Goal: Transaction & Acquisition: Purchase product/service

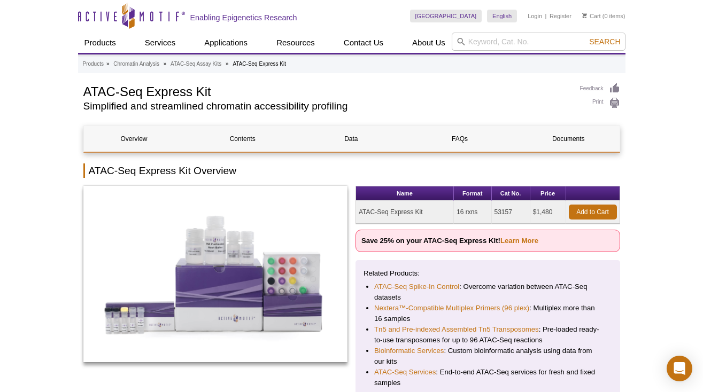
click at [416, 212] on td "ATAC-Seq Express Kit" at bounding box center [405, 212] width 98 height 23
click at [579, 212] on link "Add to Cart" at bounding box center [593, 212] width 48 height 15
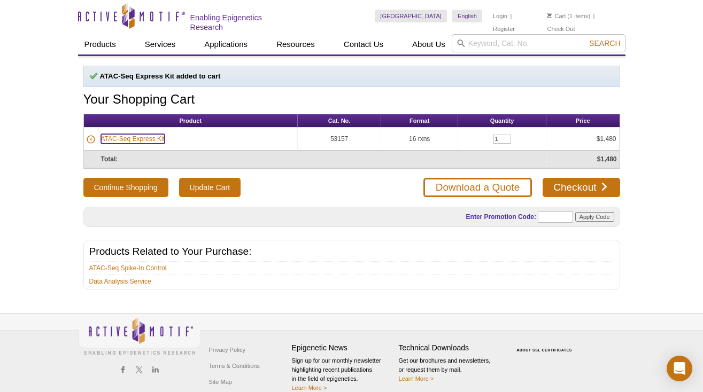
click at [151, 136] on link "ATAC-Seq Express Kit" at bounding box center [133, 139] width 64 height 10
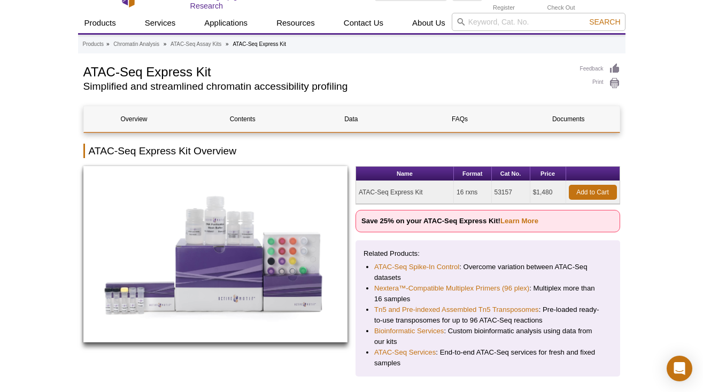
scroll to position [22, 0]
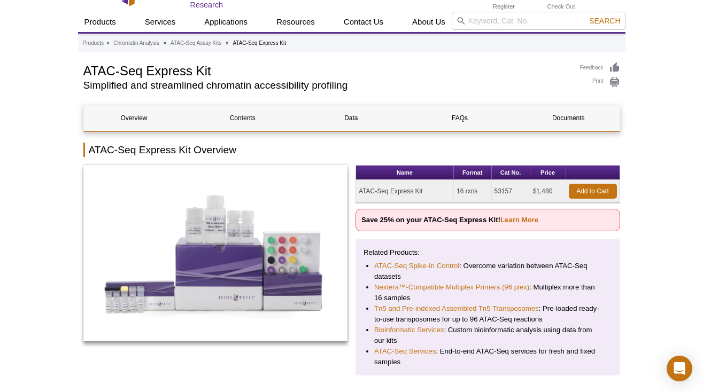
drag, startPoint x: 434, startPoint y: 188, endPoint x: 347, endPoint y: 187, distance: 87.1
click at [347, 187] on div "Name Format Cat No. Price ATAC-Seq Express Kit 16 rxns 53157 $1,480 Add to Cart…" at bounding box center [351, 270] width 536 height 211
click at [439, 192] on td "ATAC-Seq Express Kit" at bounding box center [405, 191] width 98 height 23
drag, startPoint x: 428, startPoint y: 190, endPoint x: 359, endPoint y: 188, distance: 69.5
click at [359, 188] on td "ATAC-Seq Express Kit" at bounding box center [405, 191] width 98 height 23
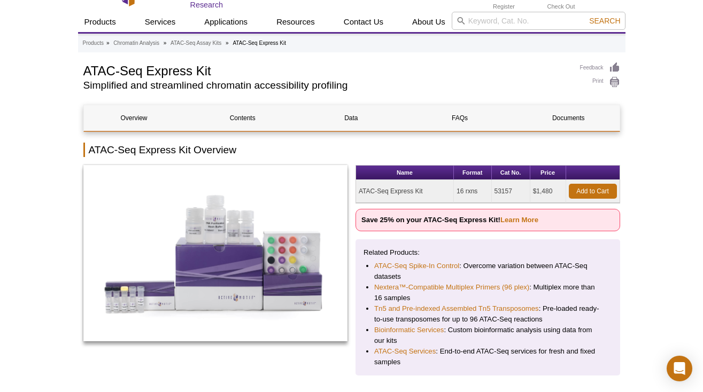
copy td "ATAC-Seq Express Kit"
drag, startPoint x: 516, startPoint y: 188, endPoint x: 493, endPoint y: 186, distance: 22.5
click at [493, 186] on td "53157" at bounding box center [511, 191] width 38 height 23
copy td "53157"
